Goal: Transaction & Acquisition: Purchase product/service

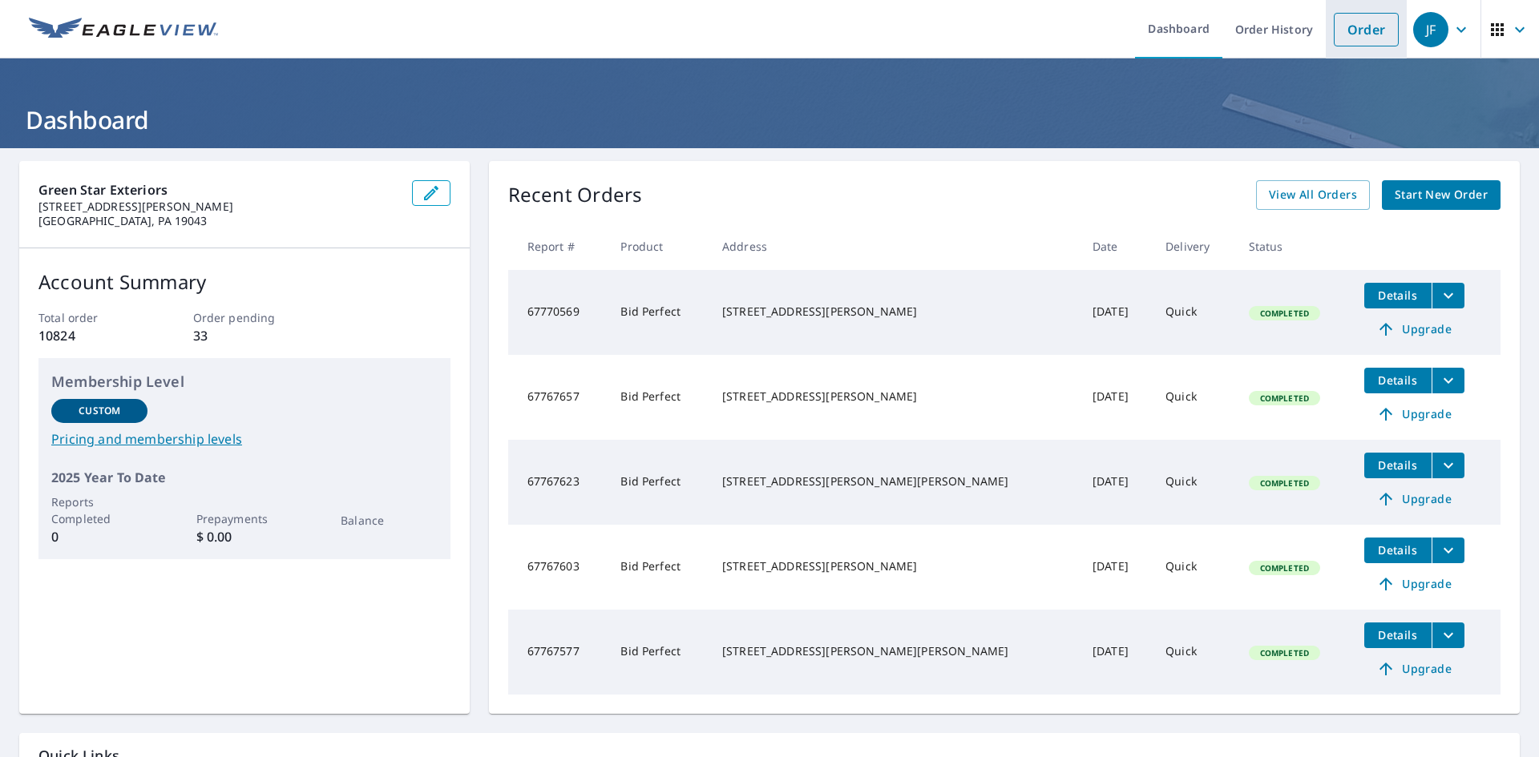
click at [1342, 34] on link "Order" at bounding box center [1366, 30] width 65 height 34
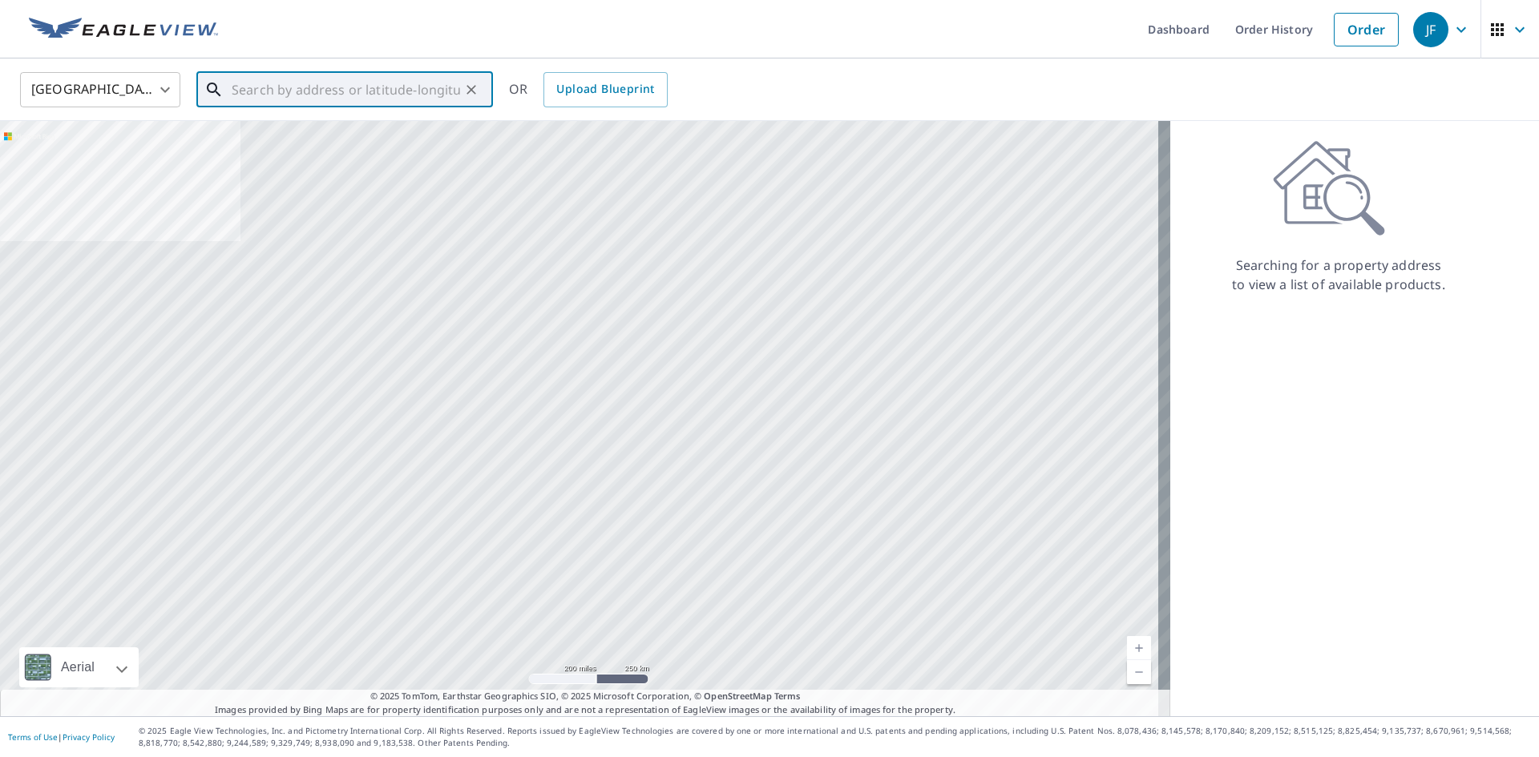
paste input "[STREET_ADDRESS]"
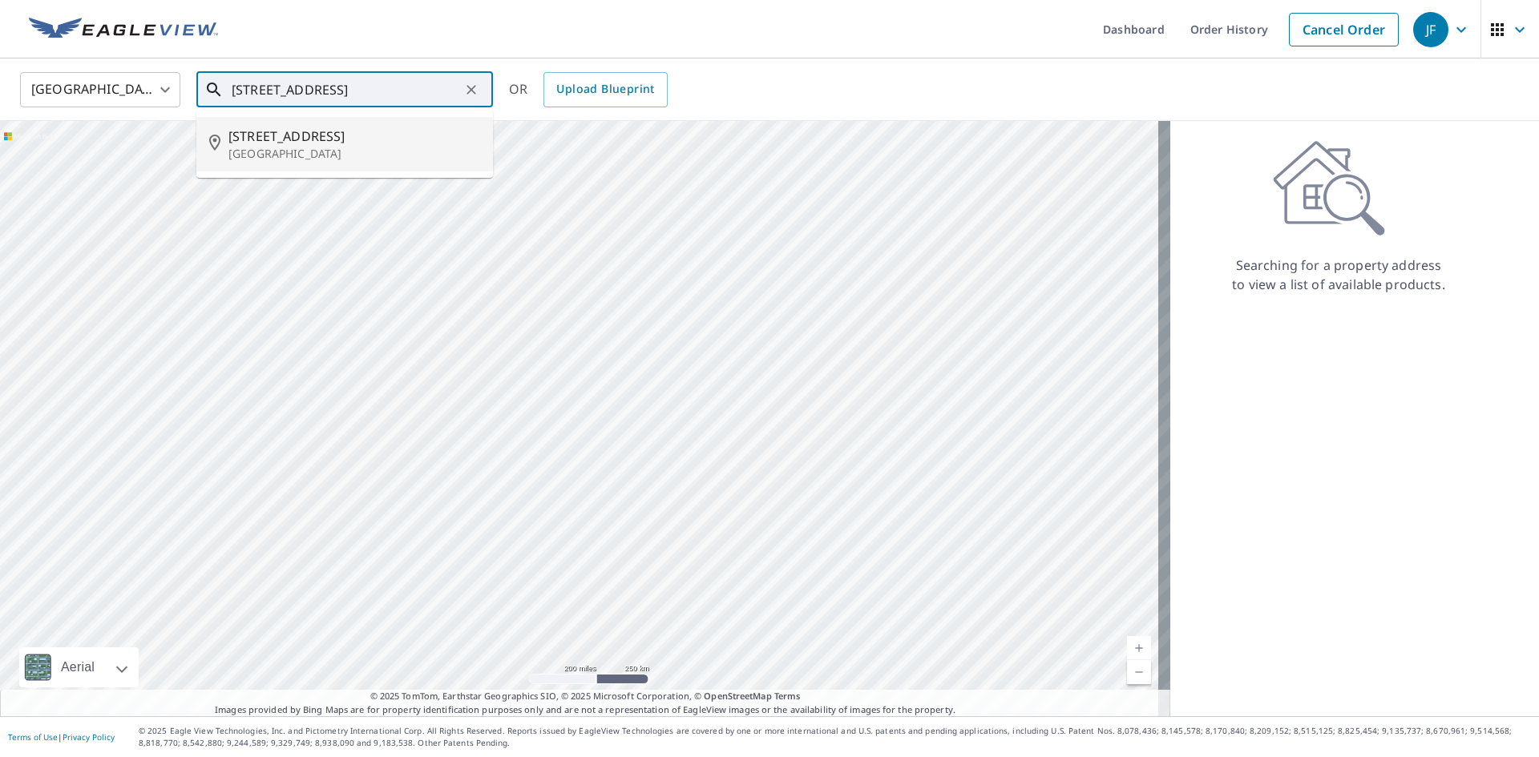
click at [336, 139] on span "[STREET_ADDRESS]" at bounding box center [354, 136] width 252 height 19
type input "[STREET_ADDRESS]"
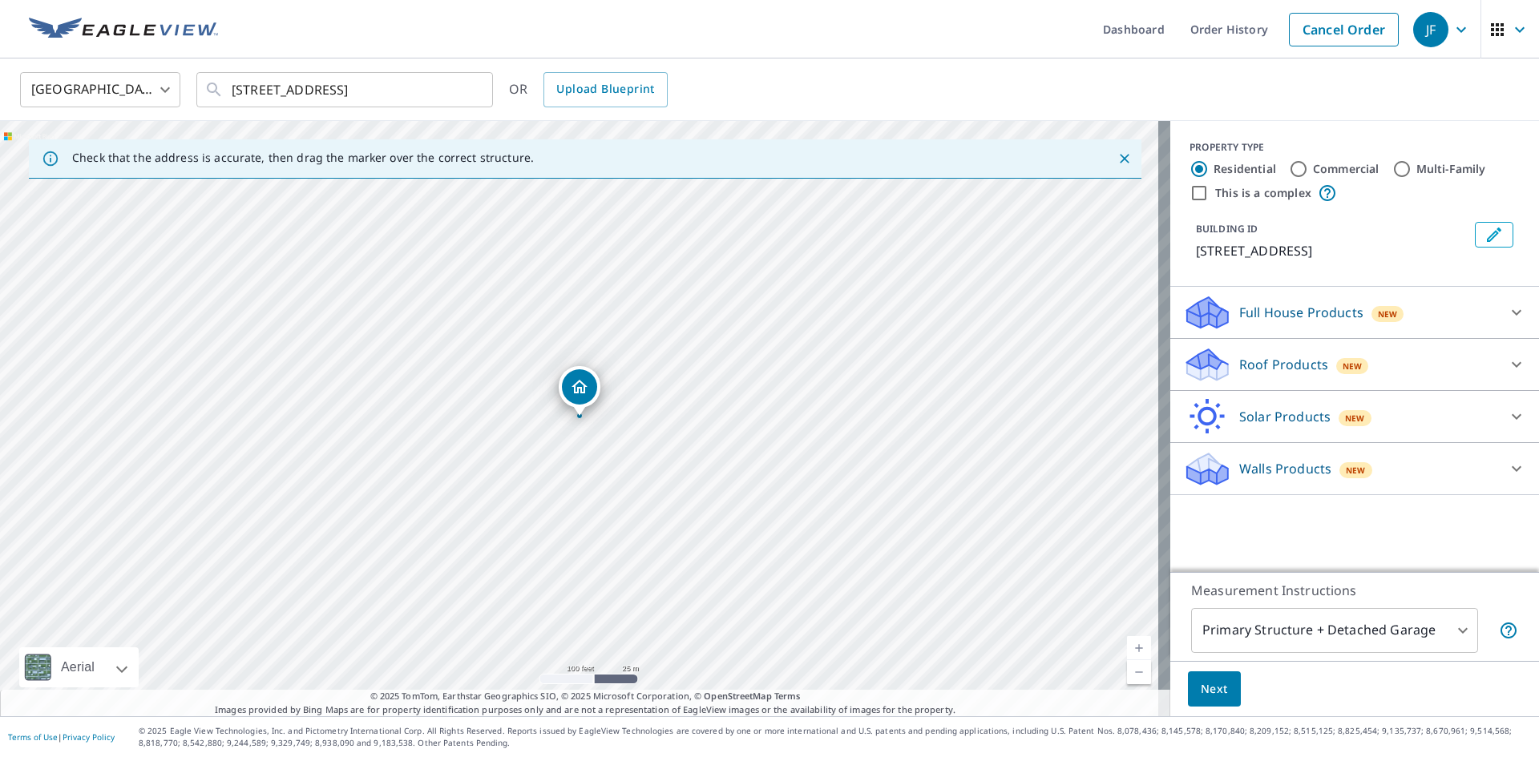
click at [593, 390] on div "Dropped pin, building 1, Residential property, 2494 Bayberry Ln Vineland, NJ 08…" at bounding box center [579, 386] width 35 height 35
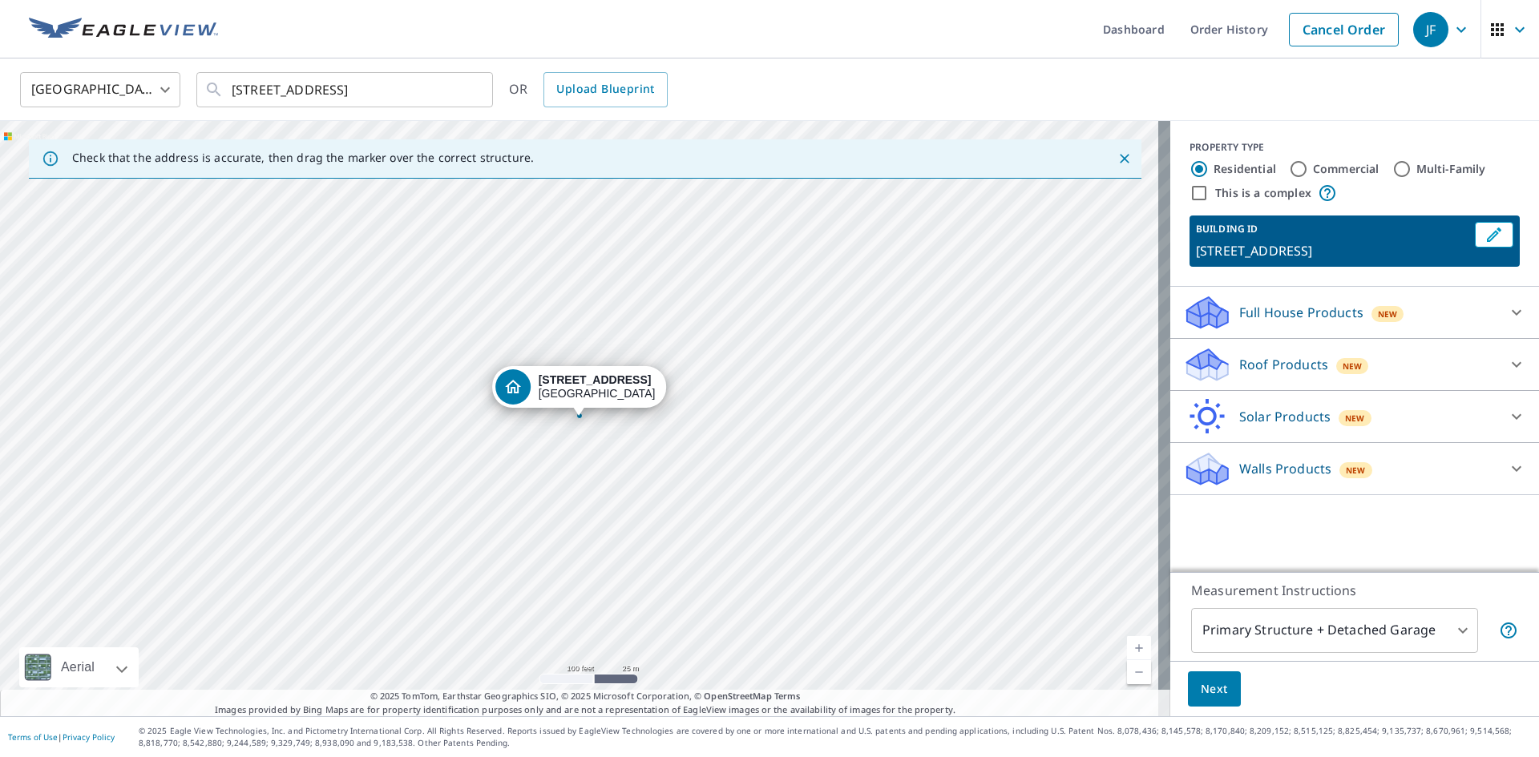
click at [1507, 369] on icon at bounding box center [1516, 364] width 19 height 19
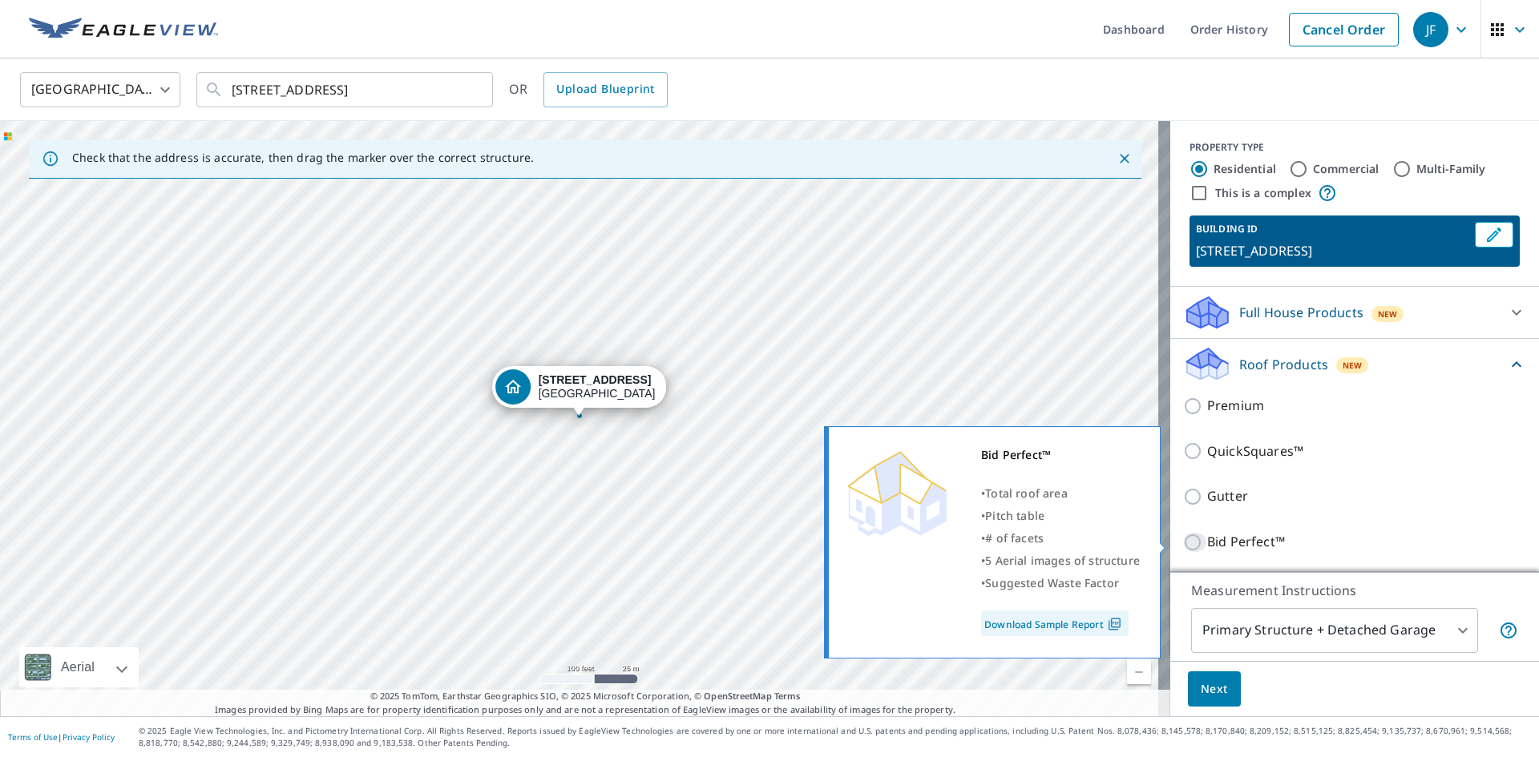
click at [1185, 542] on input "Bid Perfect™" at bounding box center [1195, 542] width 24 height 19
checkbox input "true"
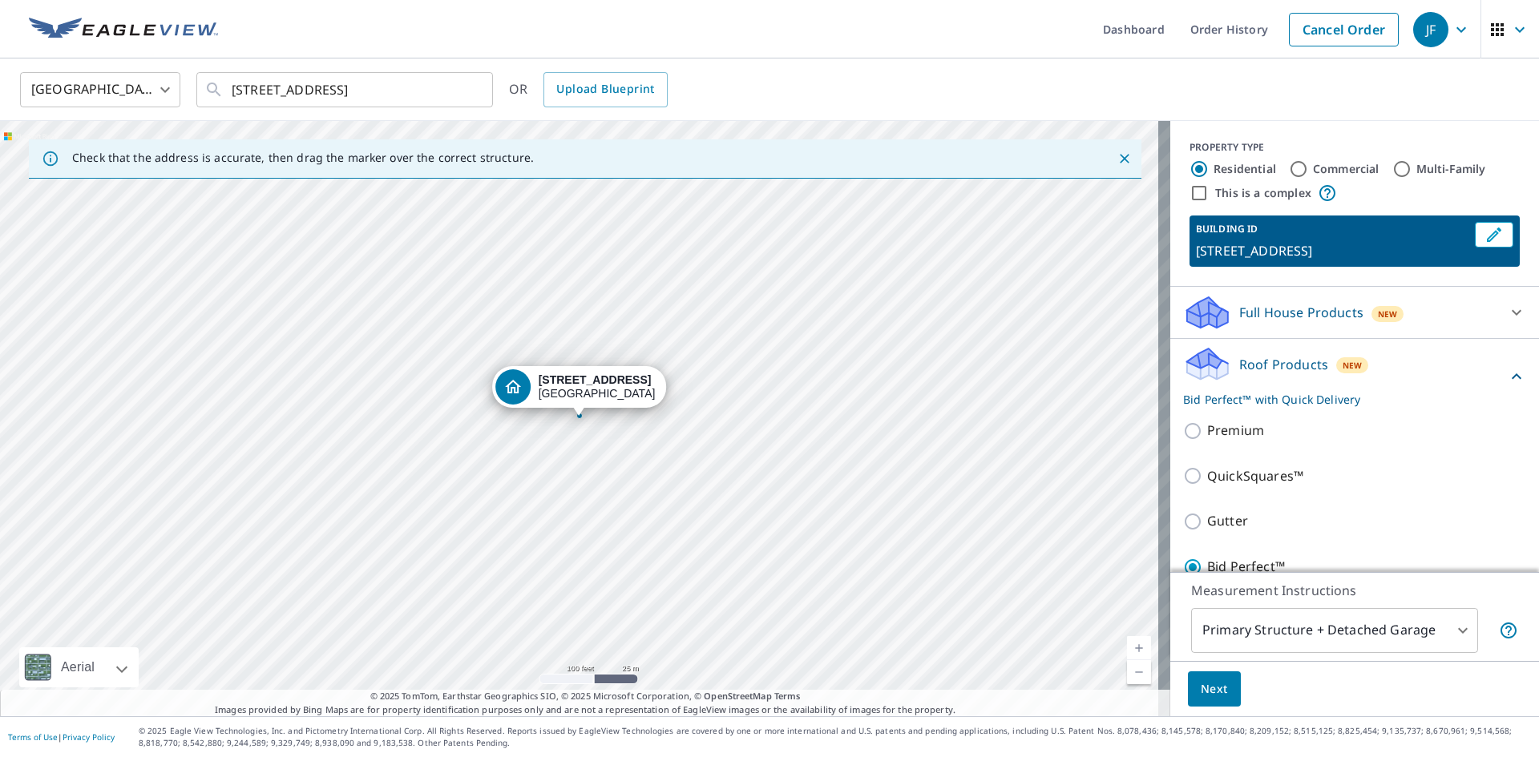
click at [1441, 635] on body "JF JF Dashboard Order History Cancel Order JF [GEOGRAPHIC_DATA] [GEOGRAPHIC_DAT…" at bounding box center [769, 378] width 1539 height 757
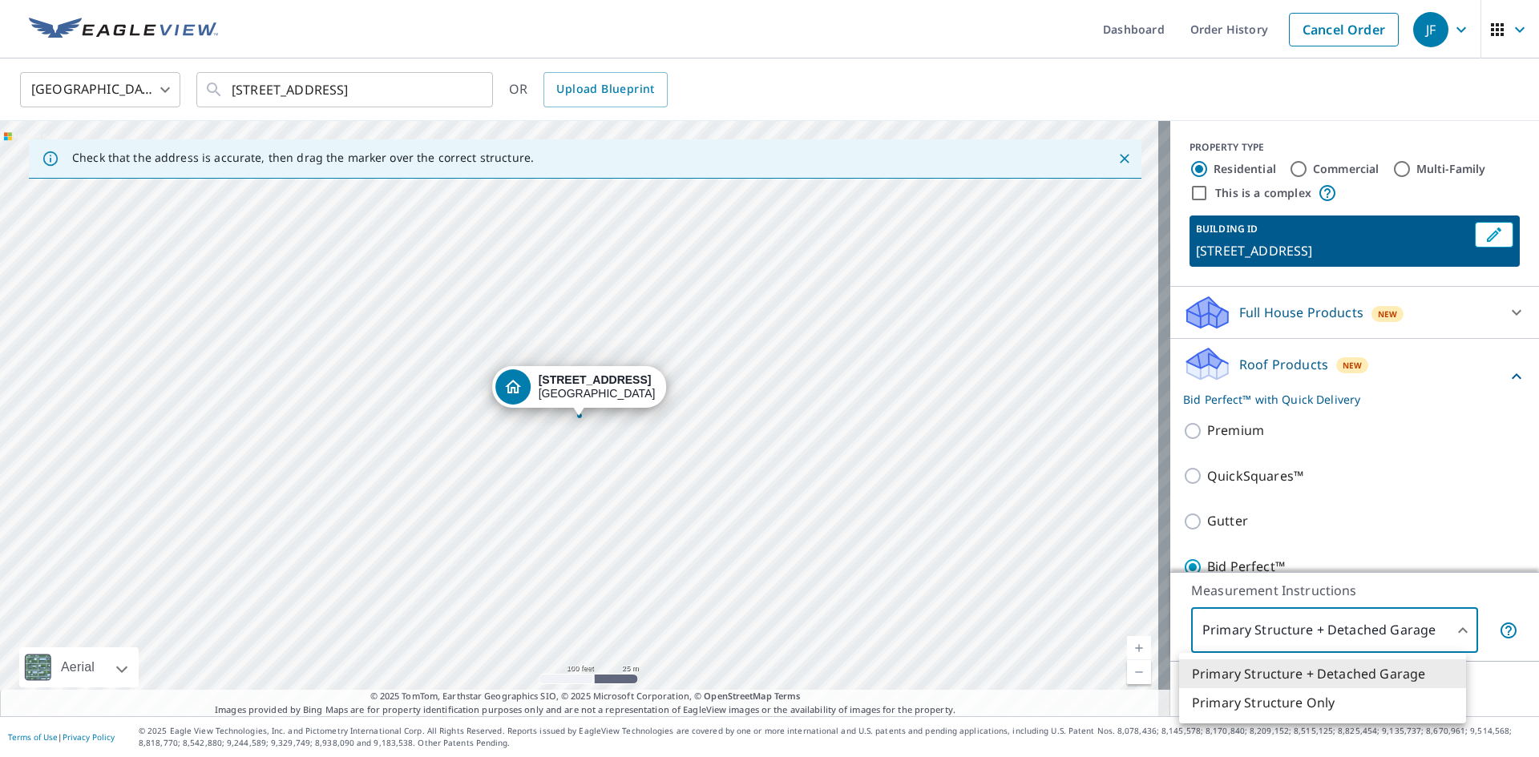
drag, startPoint x: 1342, startPoint y: 705, endPoint x: 1258, endPoint y: 709, distance: 83.4
click at [1341, 705] on li "Primary Structure Only" at bounding box center [1322, 702] width 287 height 29
type input "2"
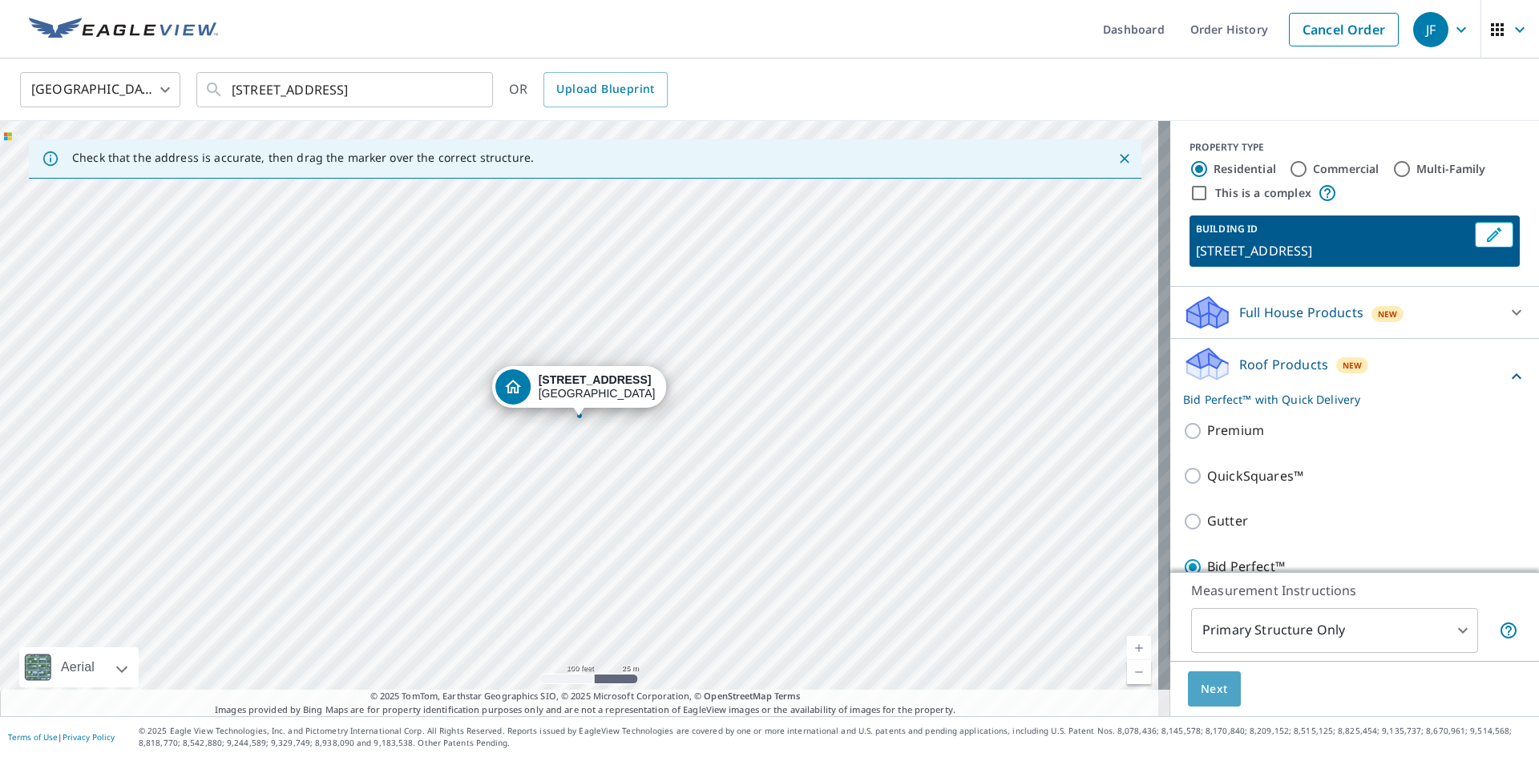
click at [1207, 692] on span "Next" at bounding box center [1214, 690] width 27 height 20
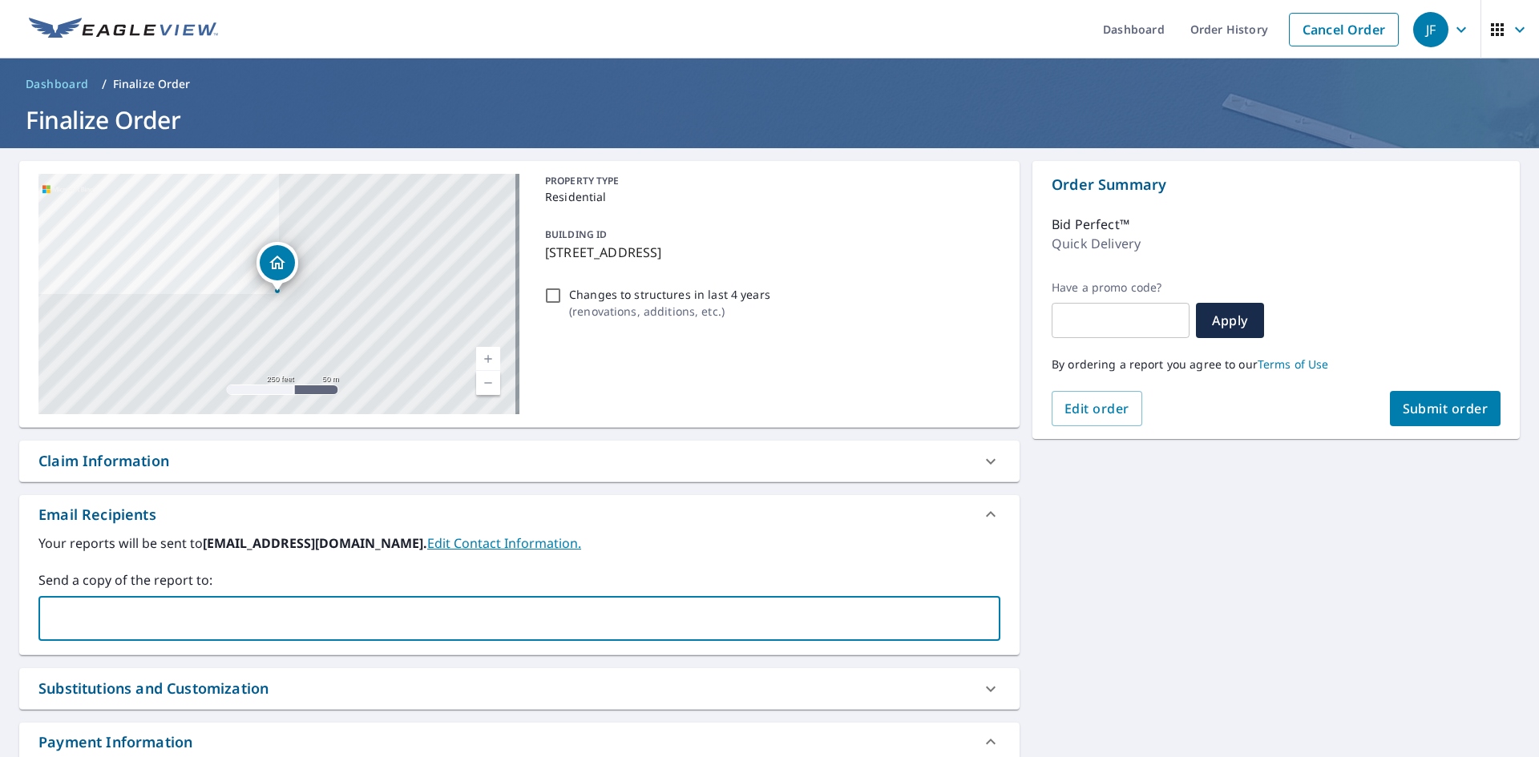
paste input "[EMAIL_ADDRESS][DOMAIN_NAME]"
type input "[EMAIL_ADDRESS][DOMAIN_NAME]"
click at [1404, 408] on span "Submit order" at bounding box center [1445, 409] width 86 height 18
